Goal: Check status: Check status

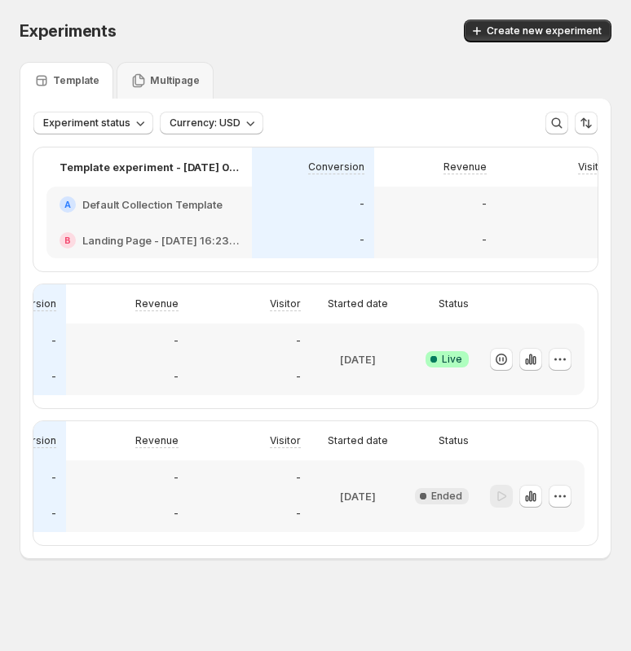
scroll to position [0, 308]
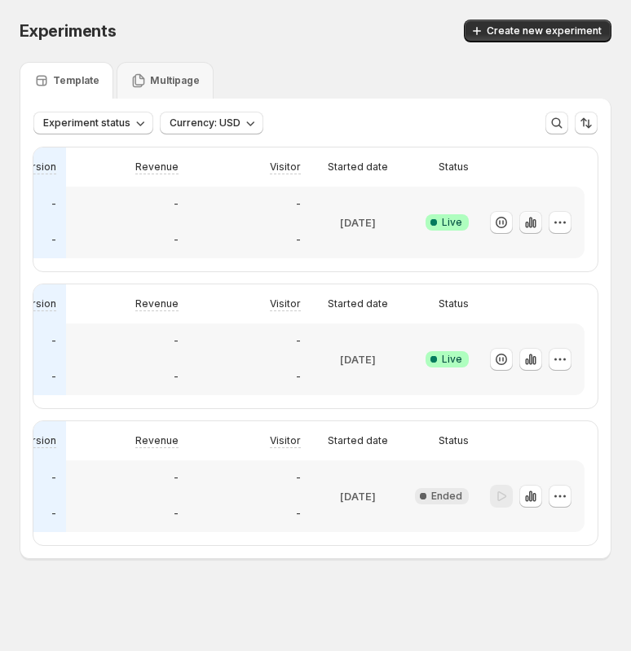
click at [529, 225] on icon "button" at bounding box center [530, 222] width 3 height 11
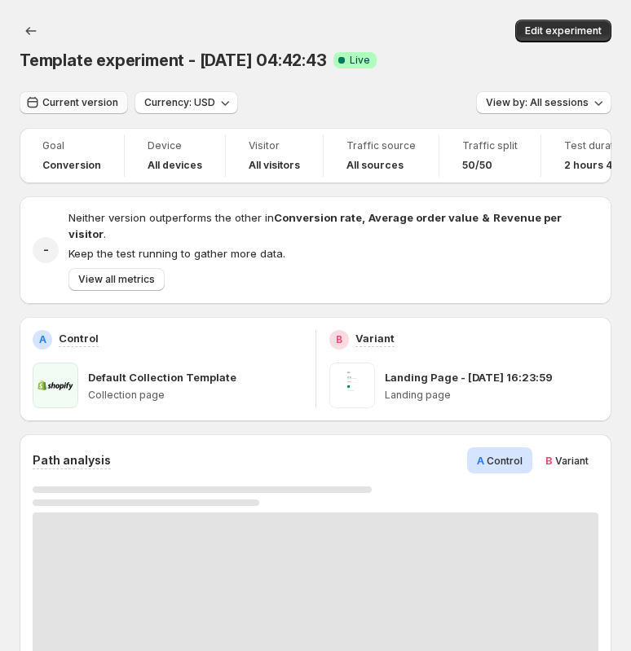
click at [92, 106] on span "Current version" at bounding box center [80, 102] width 76 height 13
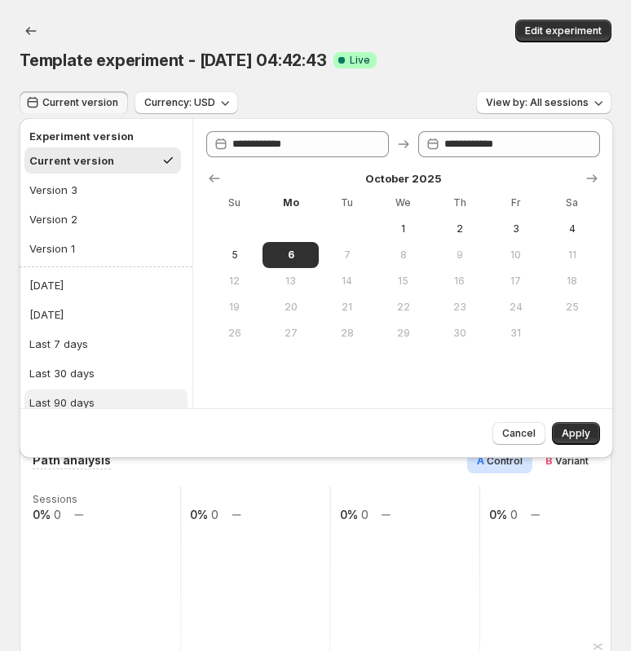
click at [68, 395] on div "Last 90 days" at bounding box center [61, 403] width 65 height 16
type input "**********"
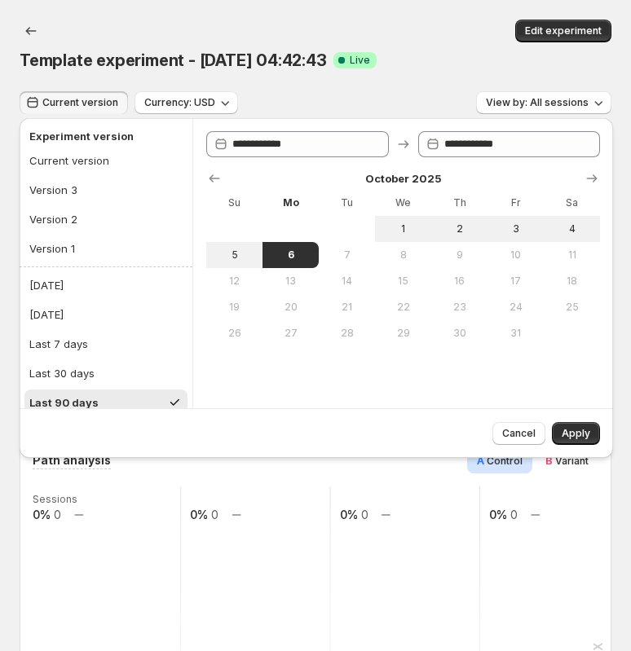
click at [581, 452] on div "Cancel Apply" at bounding box center [317, 433] width 594 height 50
click at [581, 436] on span "Apply" at bounding box center [576, 433] width 29 height 13
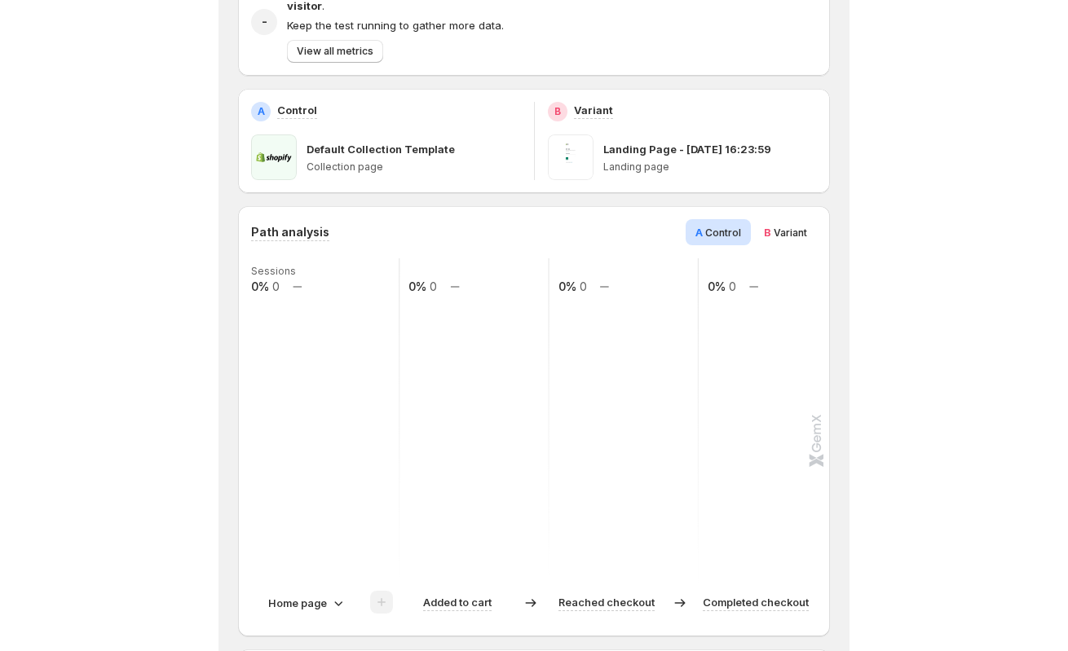
scroll to position [207, 0]
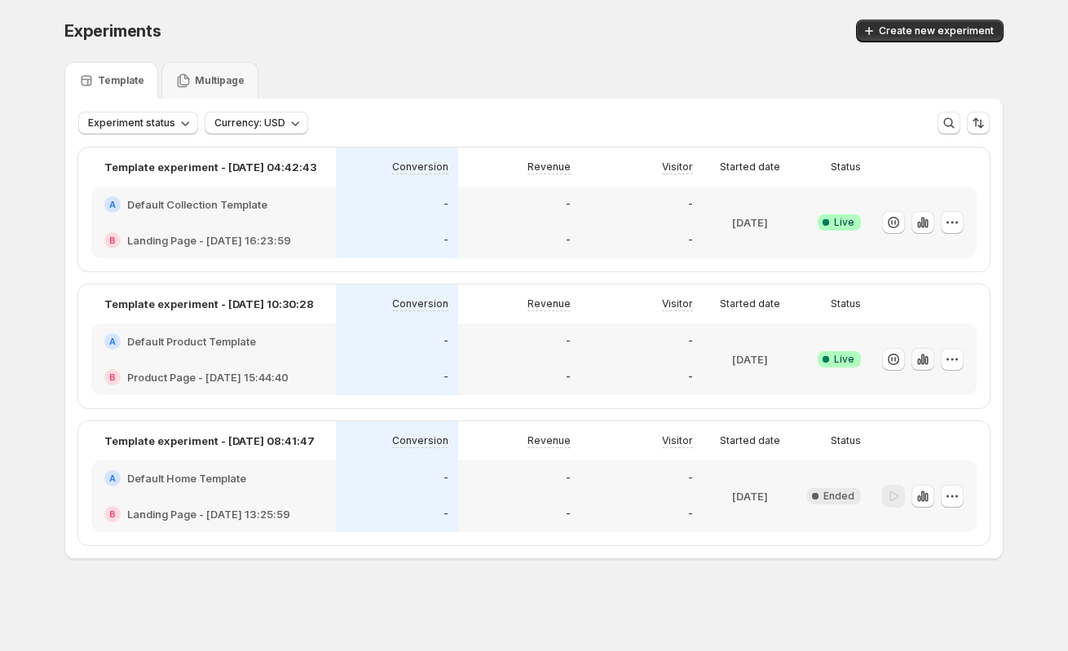
click at [630, 360] on icon "button" at bounding box center [923, 359] width 16 height 16
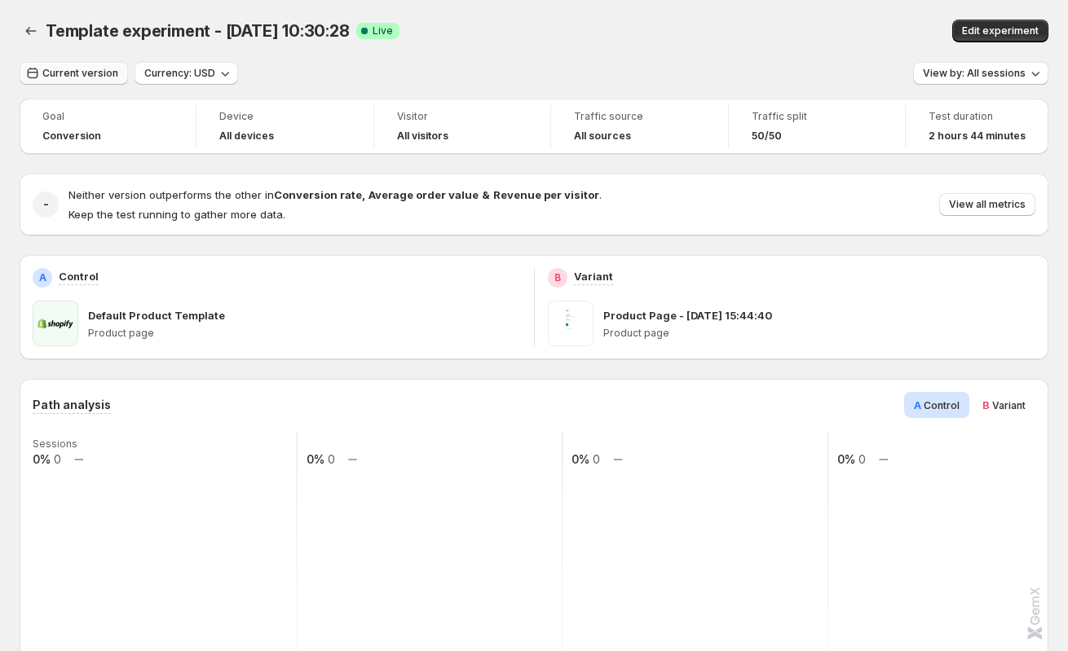
click at [68, 68] on span "Current version" at bounding box center [80, 73] width 76 height 13
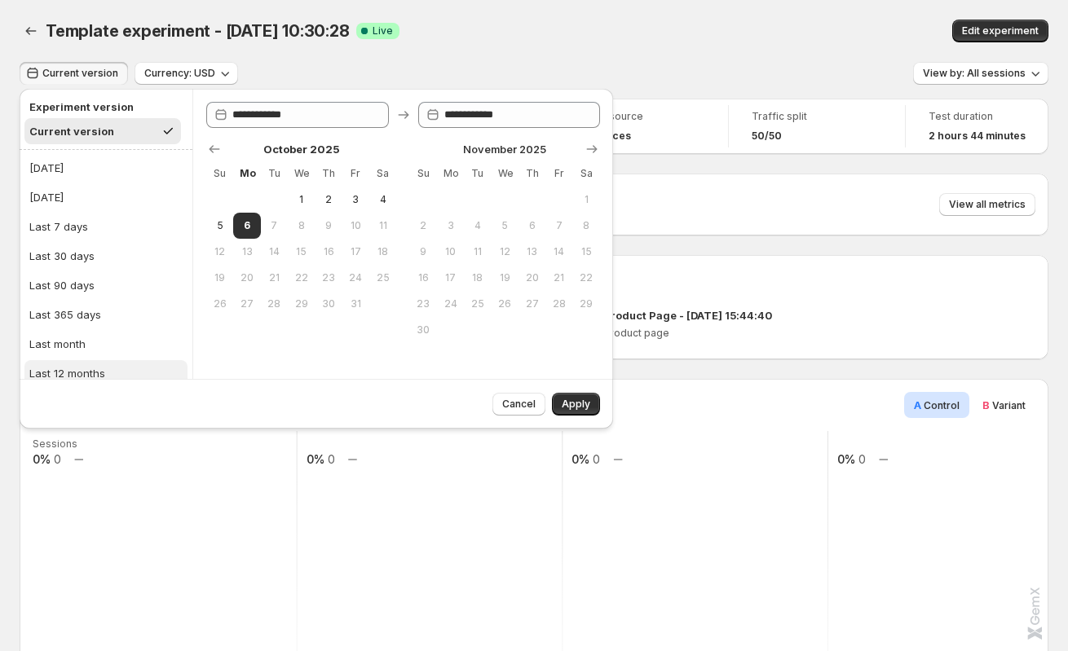
click at [68, 373] on div "Last 12 months" at bounding box center [67, 373] width 76 height 16
type input "**********"
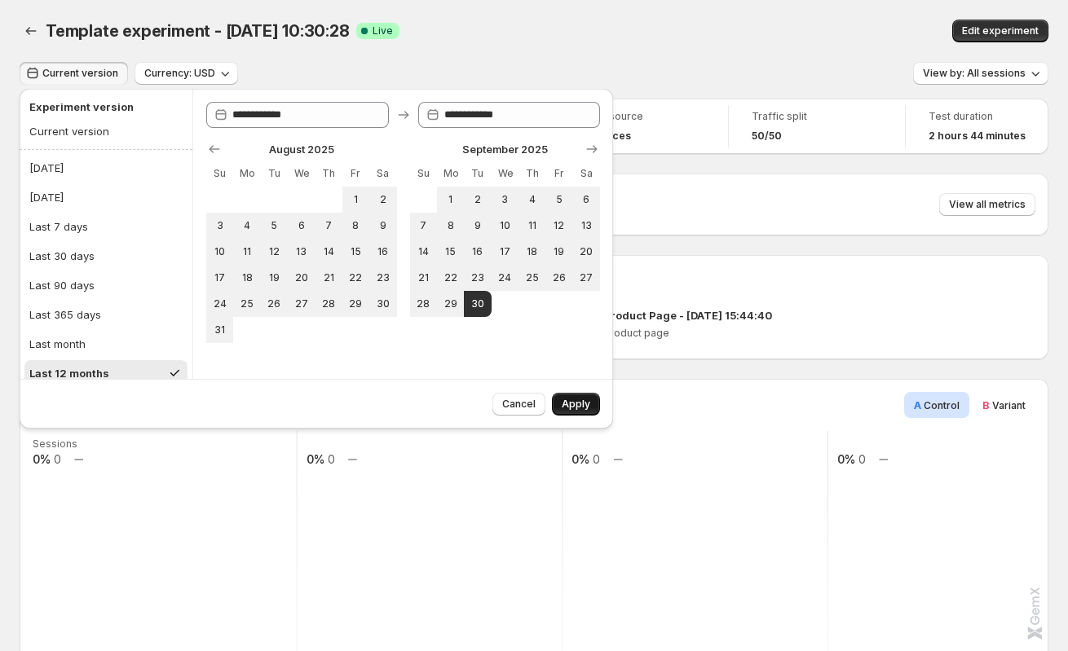
click at [578, 403] on span "Apply" at bounding box center [576, 404] width 29 height 13
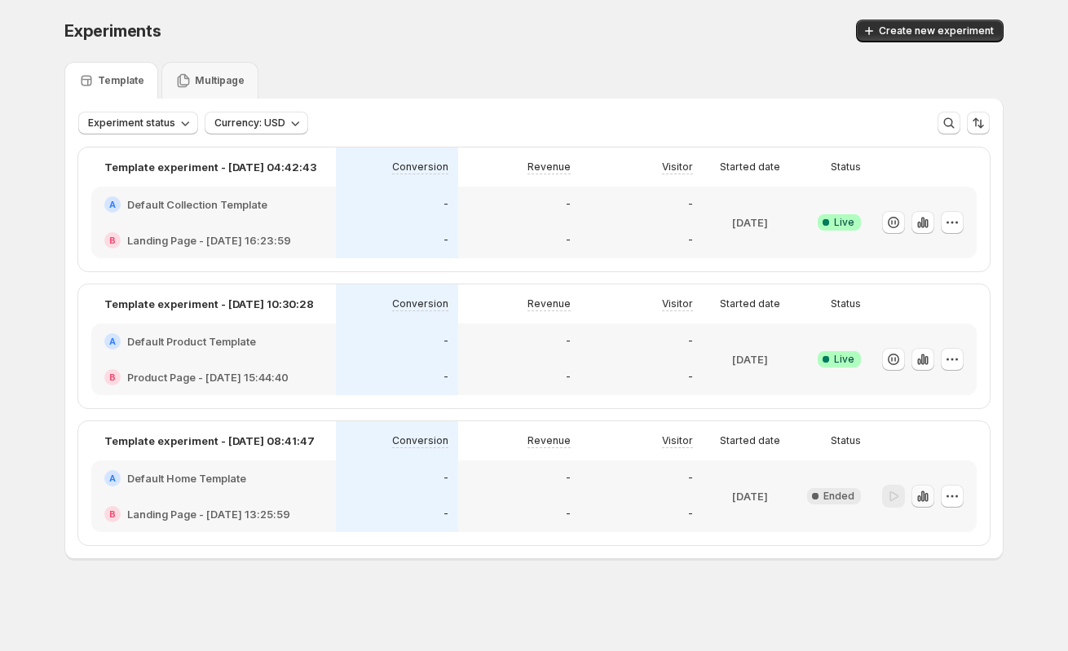
click at [630, 491] on icon "button" at bounding box center [923, 496] width 16 height 16
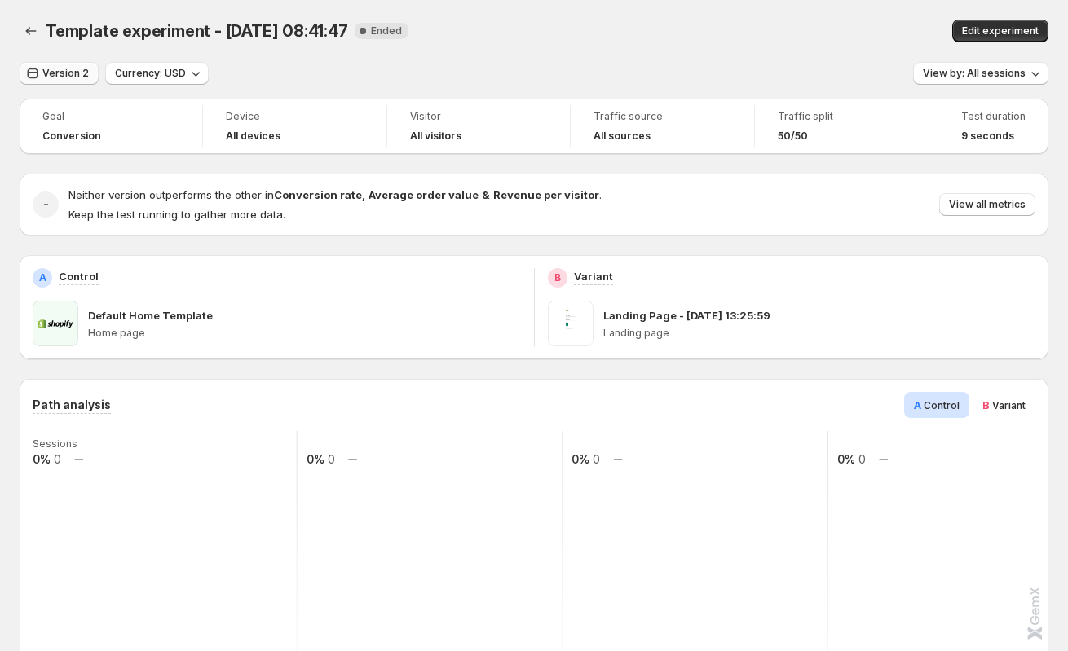
click at [49, 69] on span "Version 2" at bounding box center [65, 73] width 46 height 13
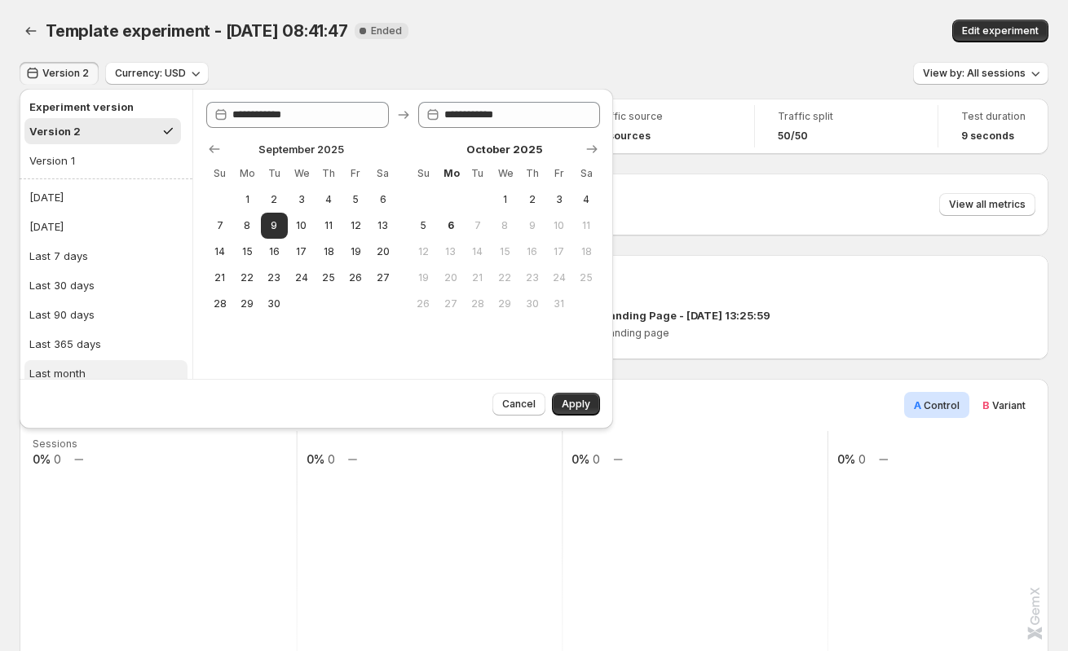
click at [72, 366] on div "Last month" at bounding box center [57, 373] width 56 height 16
type input "**********"
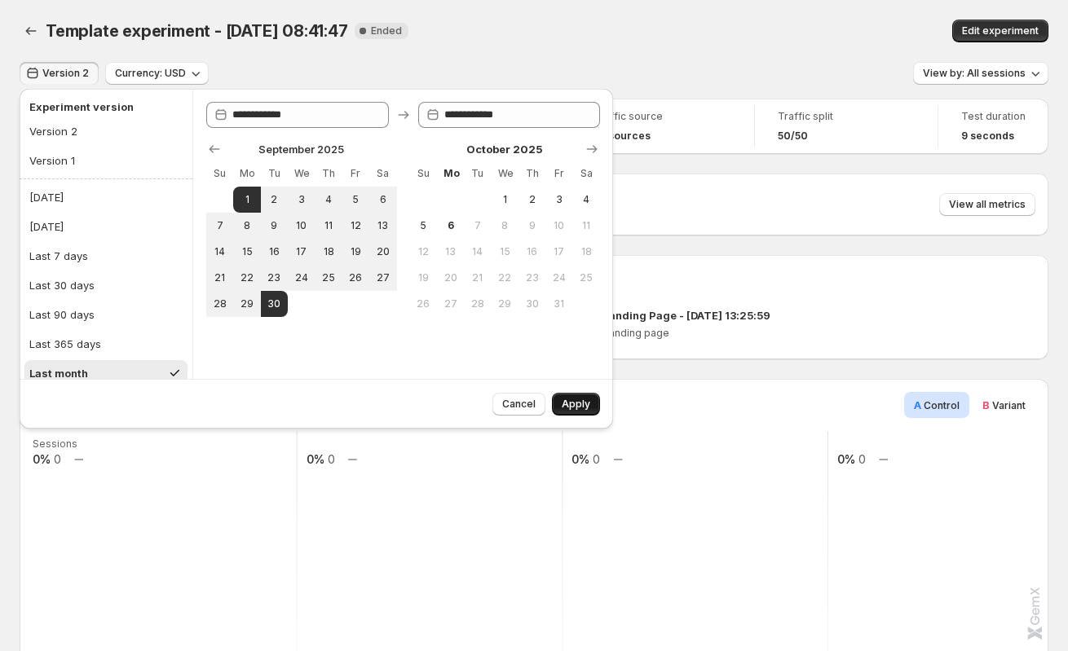
click at [585, 406] on span "Apply" at bounding box center [576, 404] width 29 height 13
